Goal: Information Seeking & Learning: Find specific fact

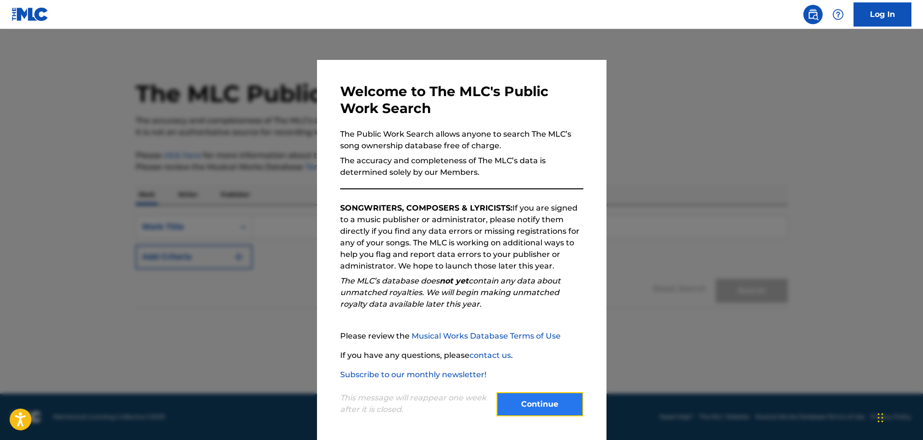
click at [528, 397] on button "Continue" at bounding box center [540, 404] width 87 height 24
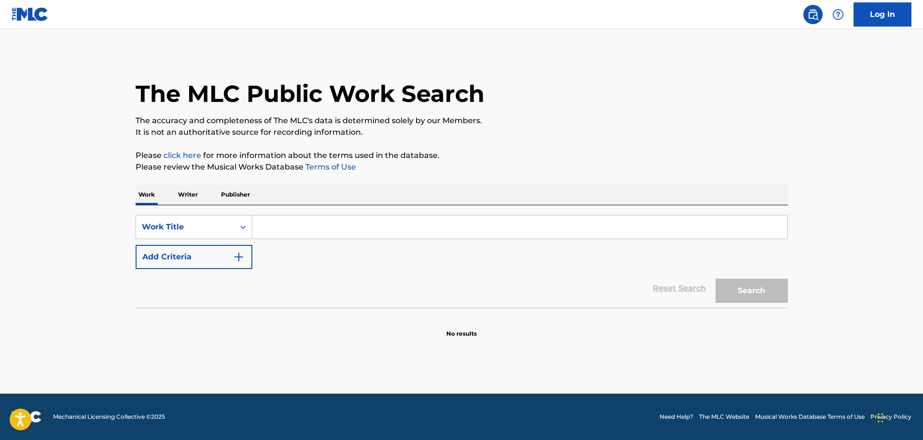
click at [301, 220] on input "Search Form" at bounding box center [519, 226] width 535 height 23
type input "I am here"
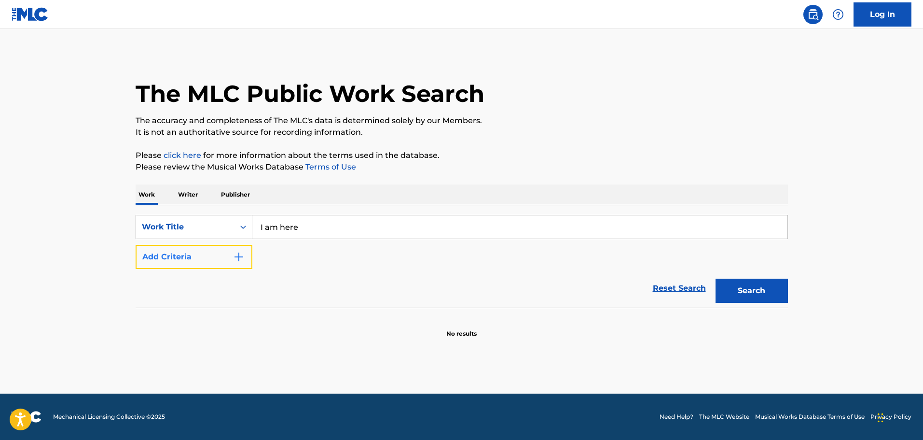
click at [206, 252] on button "Add Criteria" at bounding box center [194, 257] width 117 height 24
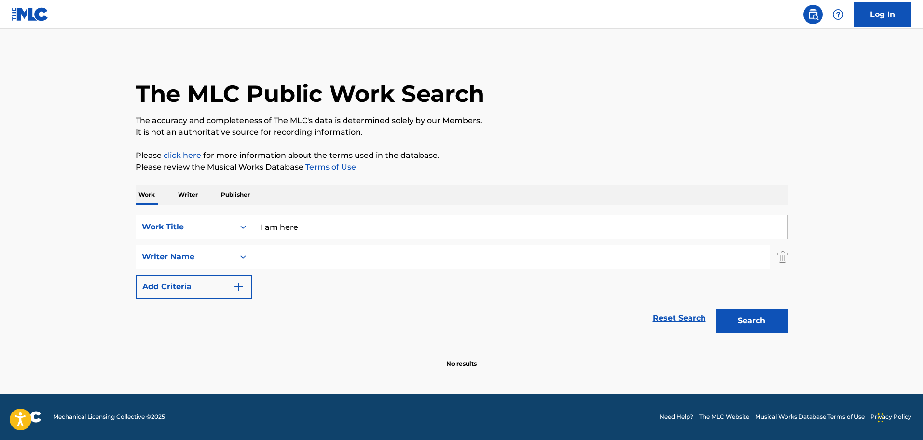
click at [338, 262] on input "Search Form" at bounding box center [510, 256] width 517 height 23
type input "king"
click at [716, 308] on button "Search" at bounding box center [752, 320] width 72 height 24
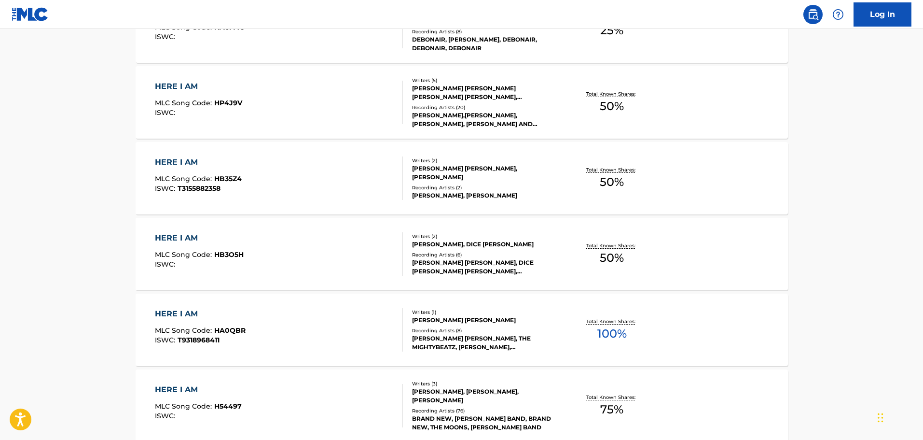
scroll to position [772, 0]
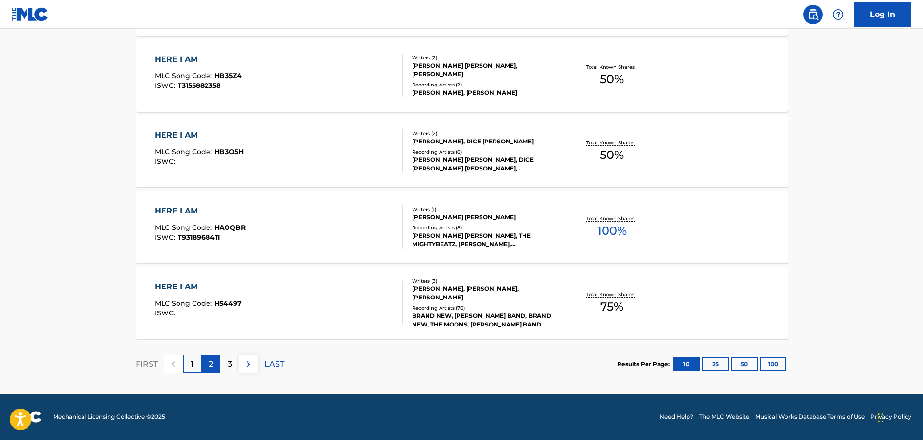
click at [215, 368] on div "2" at bounding box center [211, 363] width 19 height 19
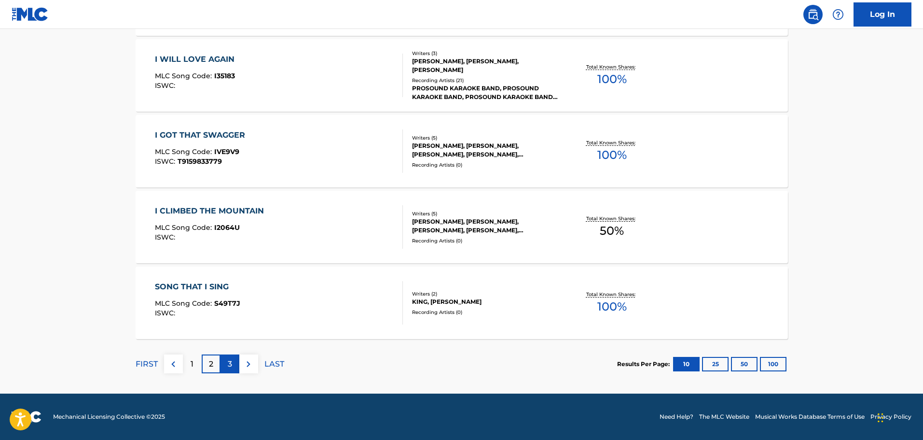
click at [228, 367] on p "3" at bounding box center [230, 364] width 4 height 12
